Goal: Navigation & Orientation: Understand site structure

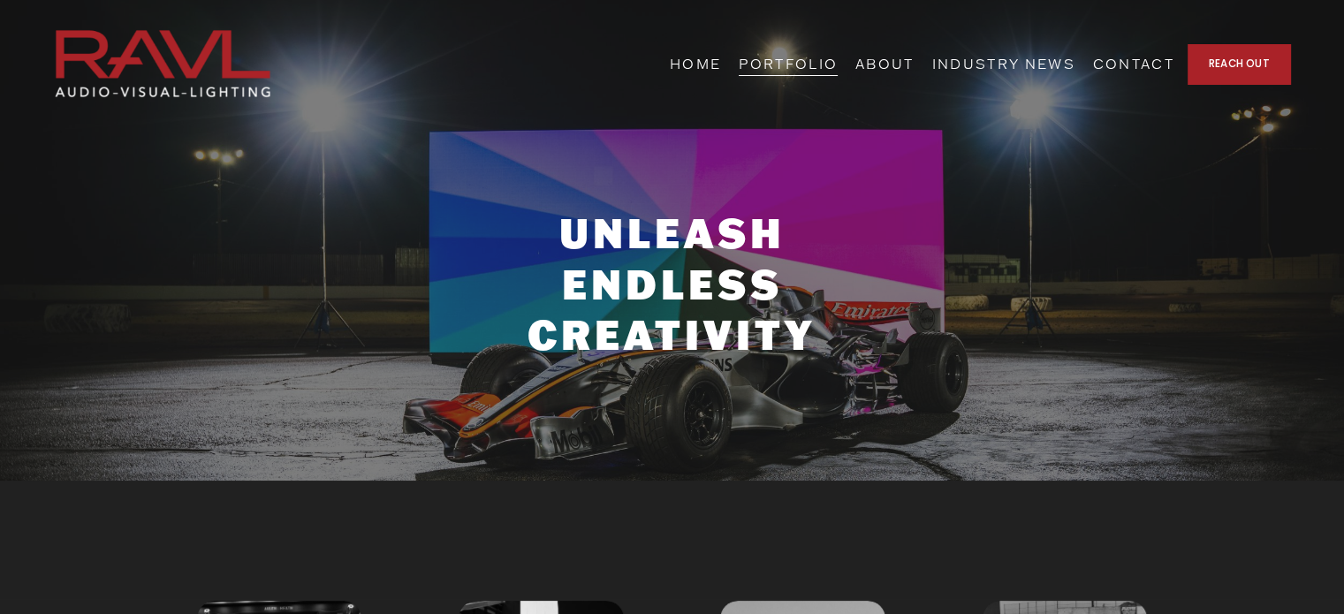
click at [721, 61] on link "HOME" at bounding box center [695, 63] width 51 height 27
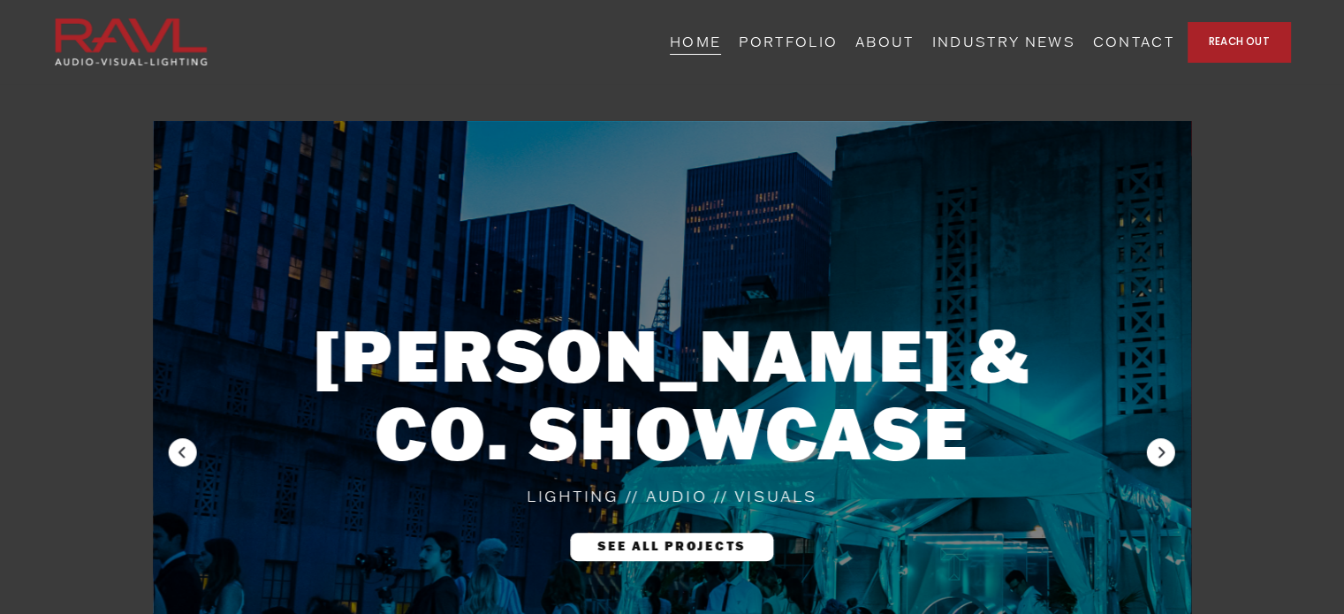
scroll to position [681, 0]
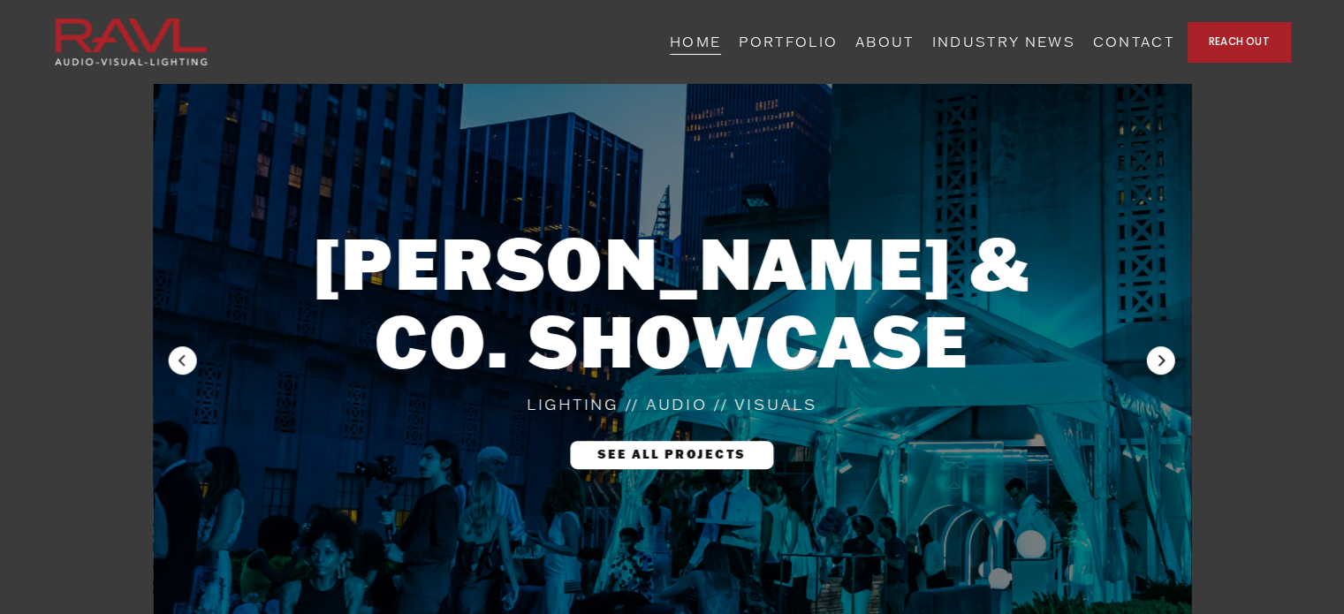
click at [1161, 363] on icon "Next" at bounding box center [1162, 359] width 6 height 11
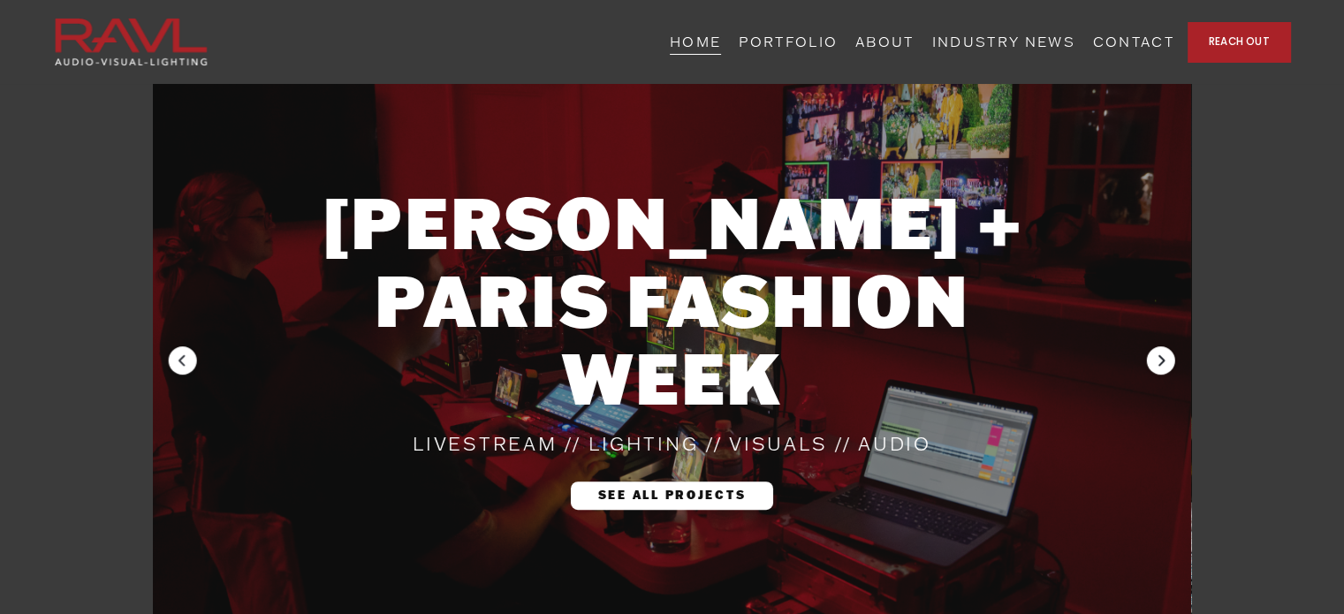
click at [1161, 363] on icon "Next" at bounding box center [1162, 359] width 6 height 11
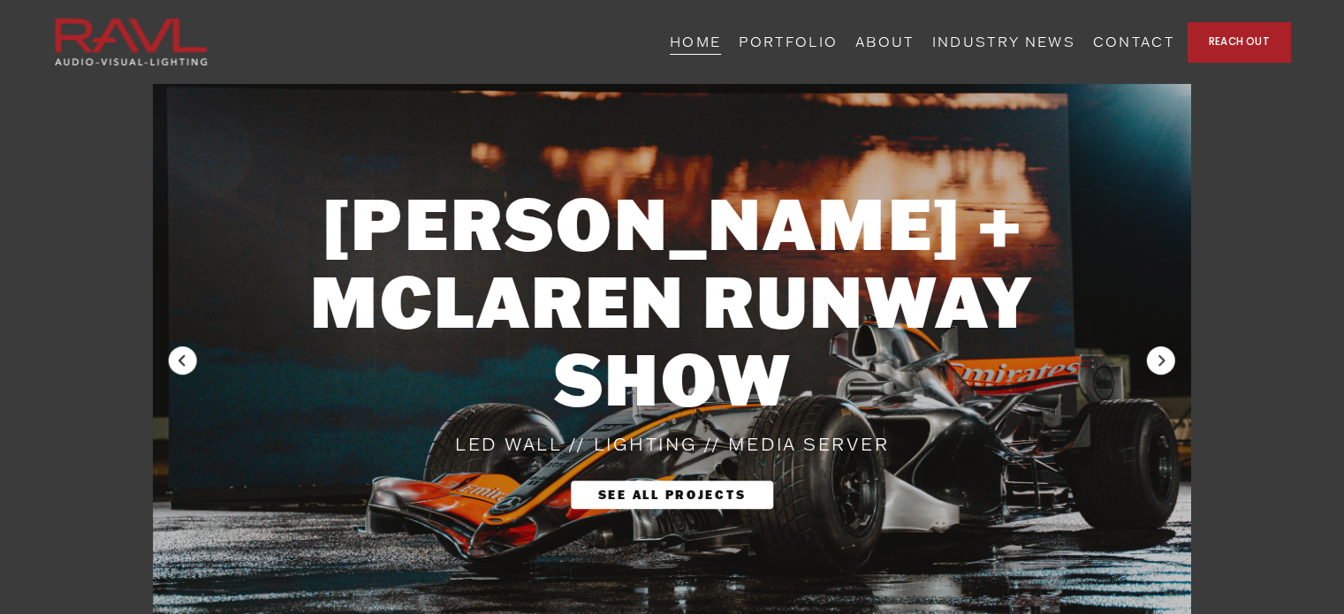
click at [187, 359] on icon "Previous" at bounding box center [183, 361] width 14 height 14
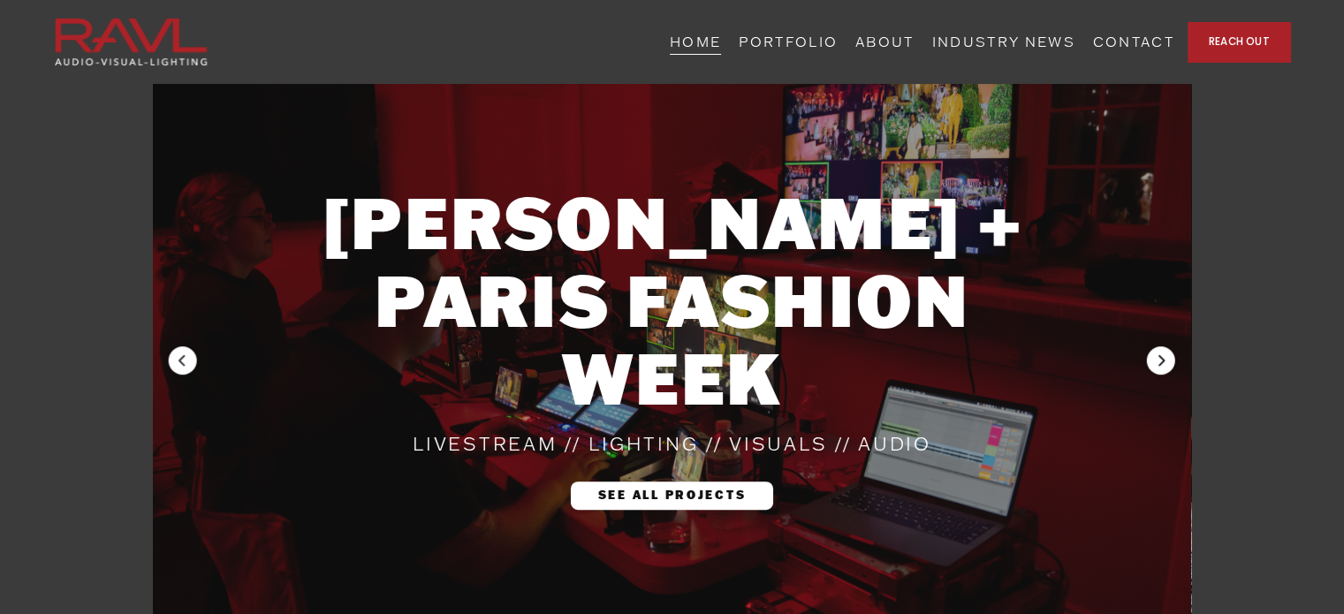
click at [1158, 356] on icon "Next" at bounding box center [1161, 361] width 14 height 14
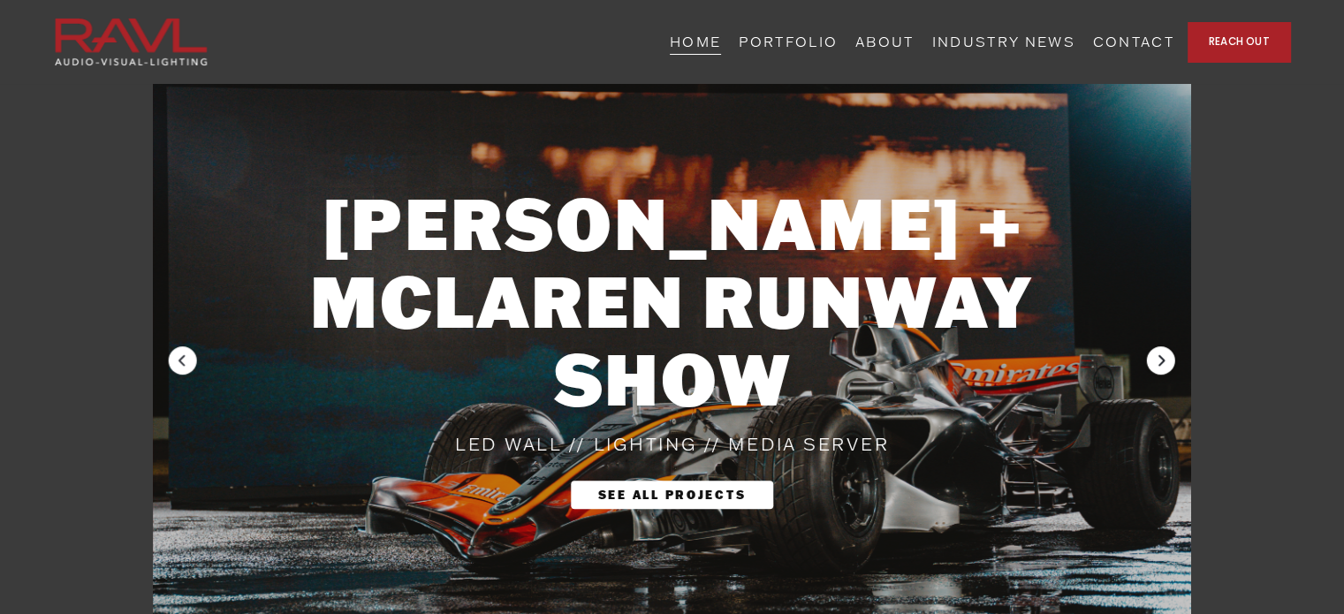
click at [1158, 356] on icon "Next" at bounding box center [1161, 361] width 14 height 14
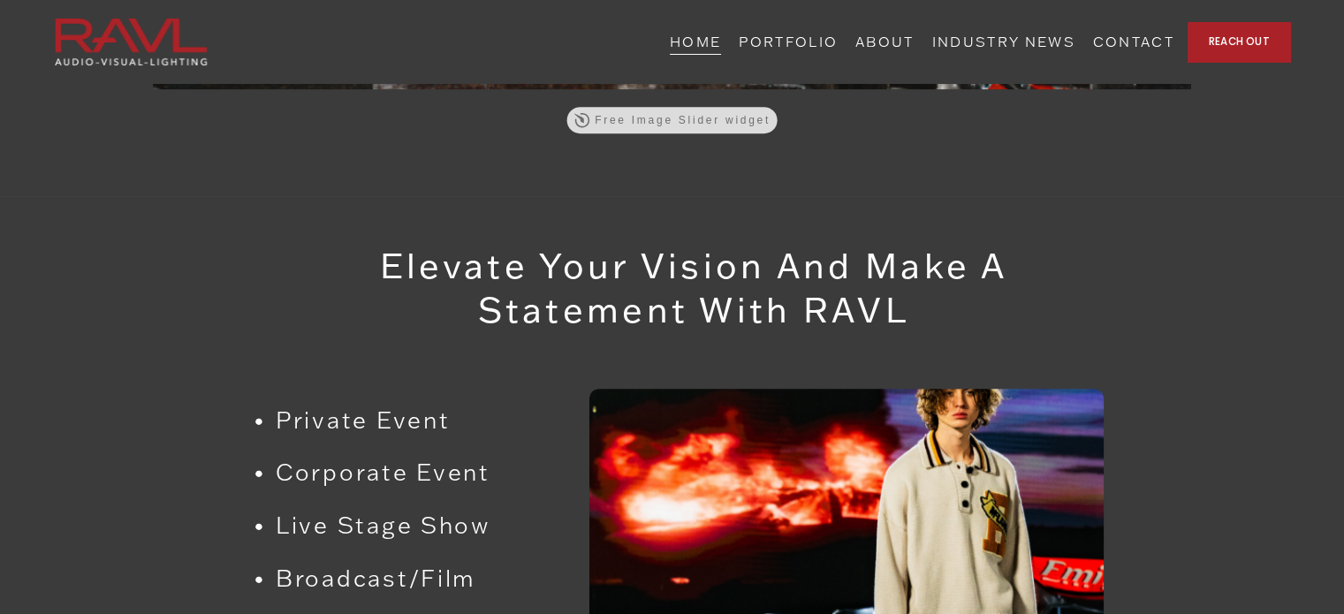
scroll to position [0, 0]
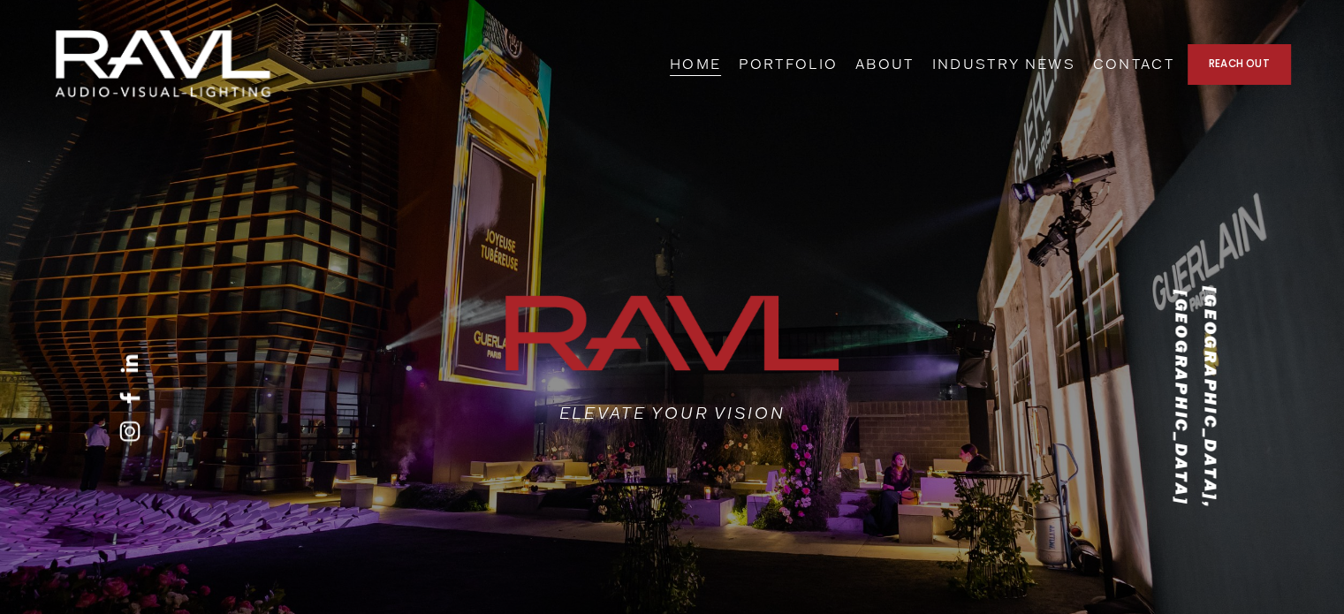
click at [838, 60] on link "PORTFOLIO" at bounding box center [788, 63] width 99 height 27
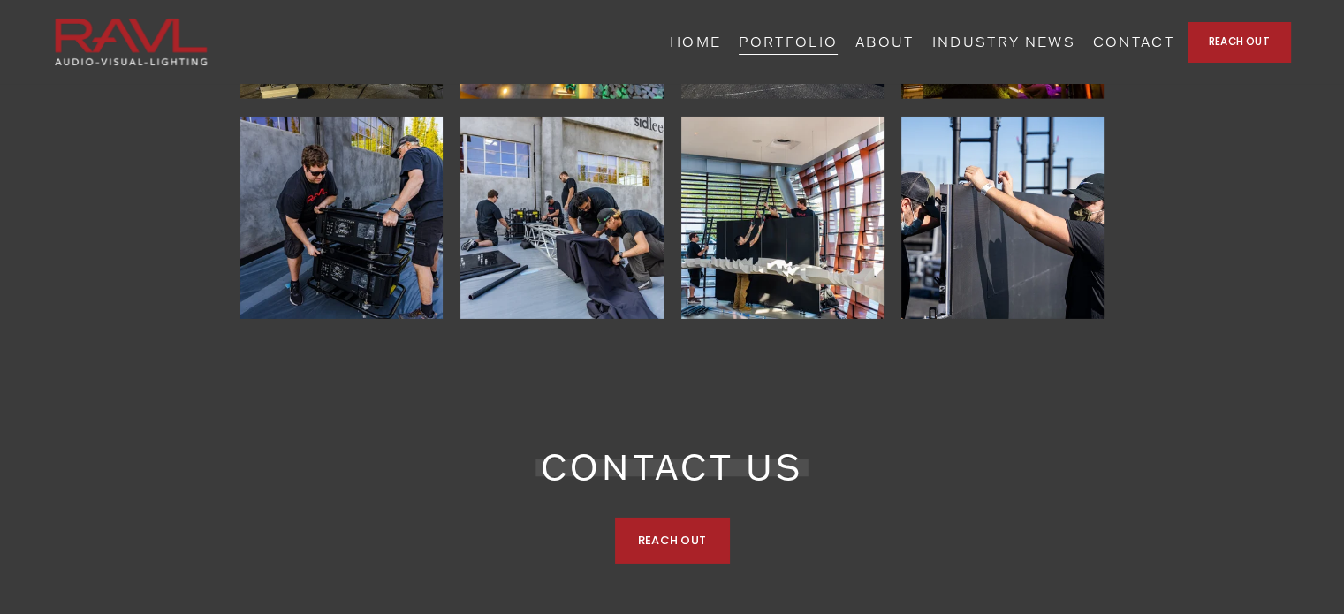
scroll to position [5646, 0]
click at [915, 42] on link "ABOUT" at bounding box center [884, 41] width 59 height 27
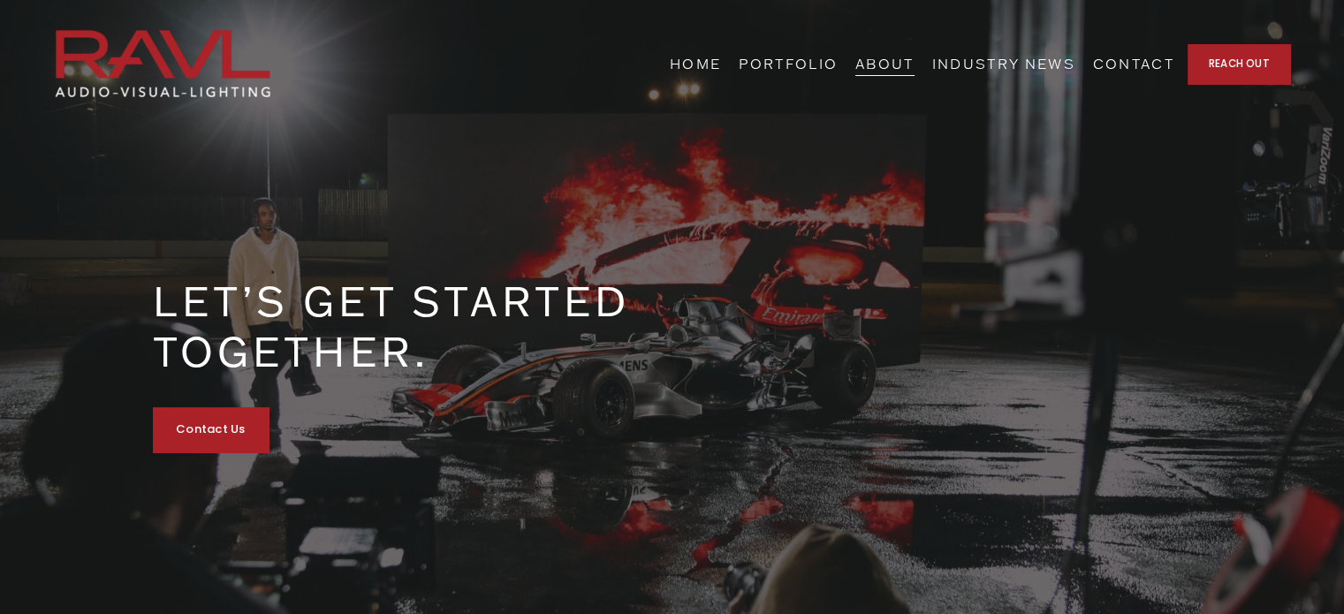
click at [1075, 63] on link "INDUSTRY NEWS" at bounding box center [1002, 63] width 143 height 27
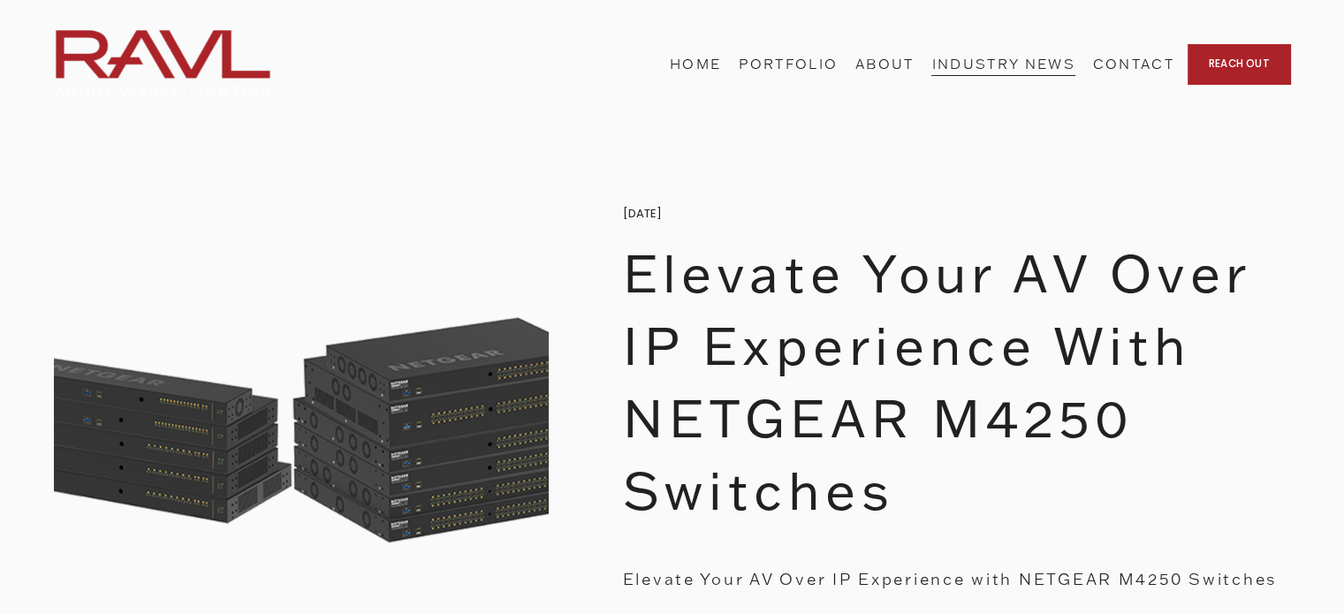
click at [1148, 59] on link "CONTACT" at bounding box center [1133, 63] width 81 height 27
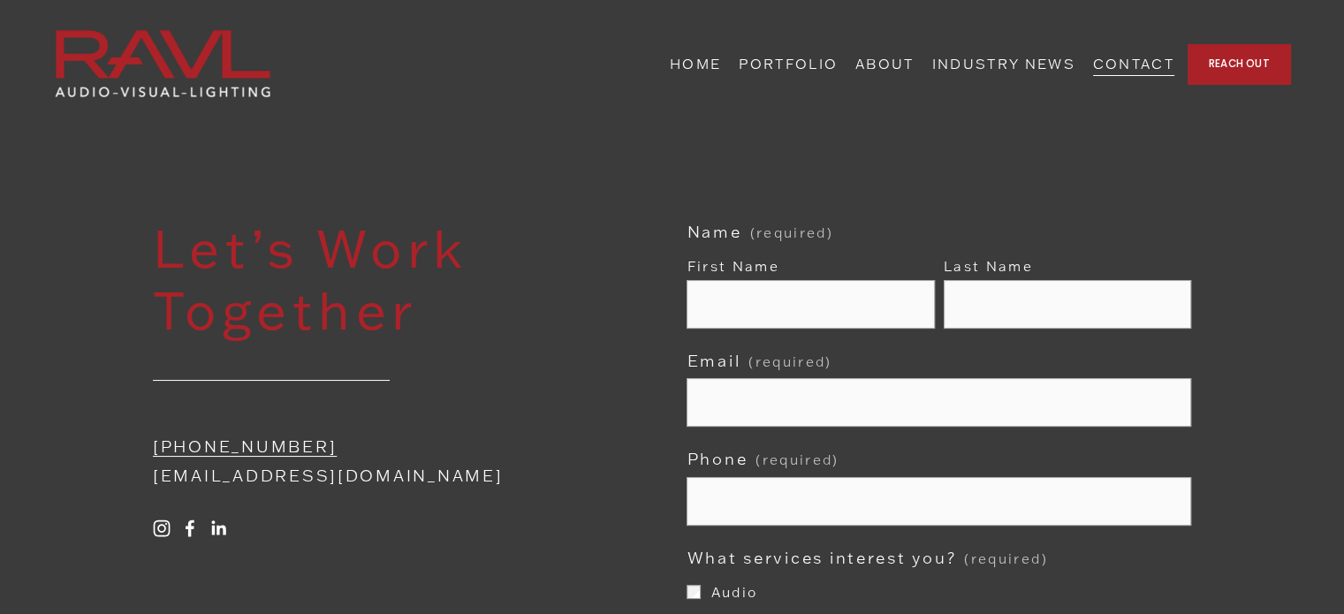
click at [1235, 62] on link "REACH OUT" at bounding box center [1239, 64] width 103 height 40
